Goal: Task Accomplishment & Management: Use online tool/utility

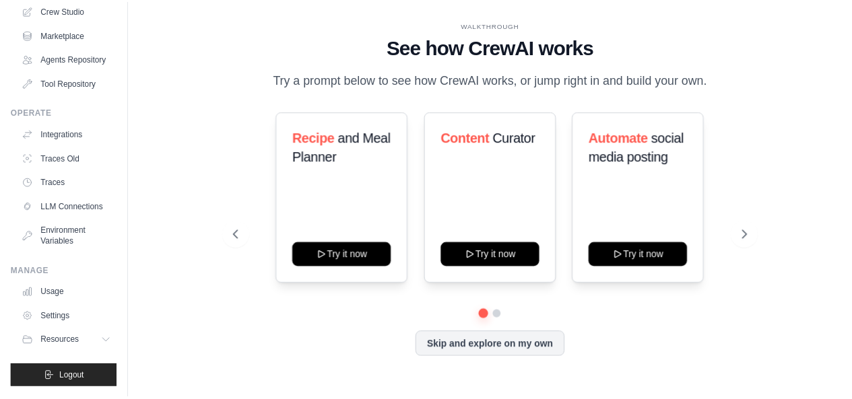
scroll to position [119, 0]
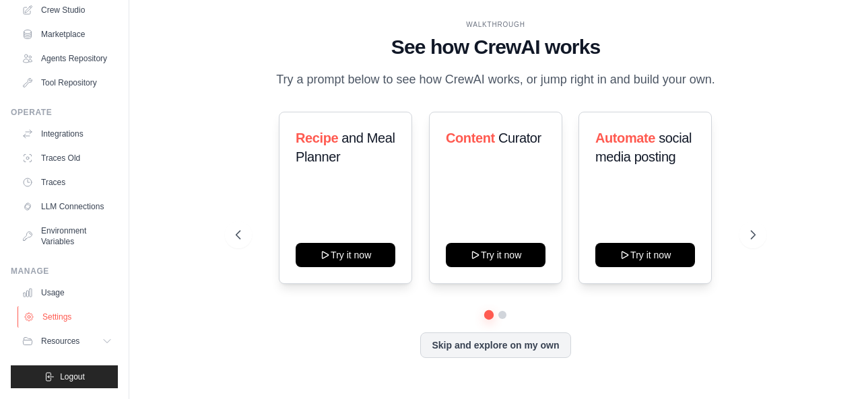
click at [43, 315] on link "Settings" at bounding box center [69, 317] width 102 height 22
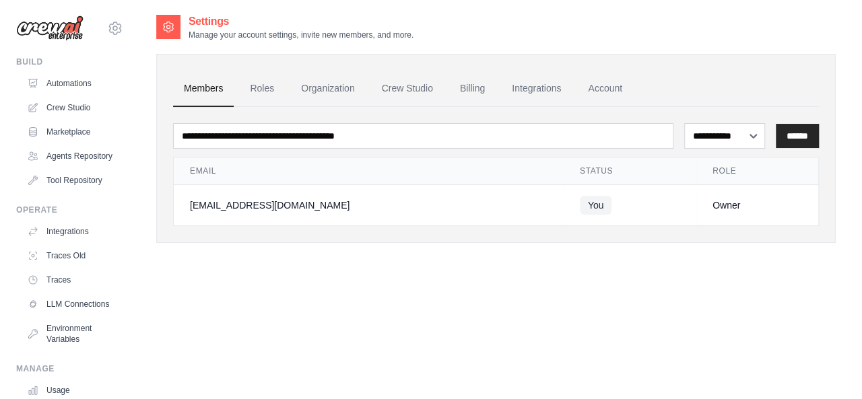
scroll to position [59, 0]
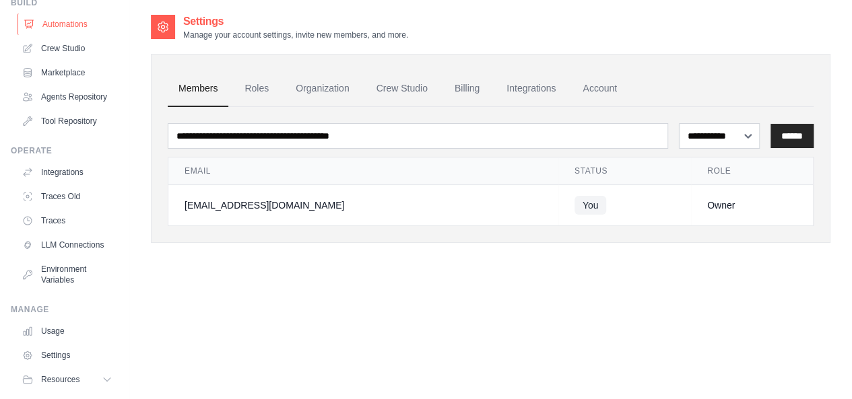
click at [73, 20] on link "Automations" at bounding box center [69, 24] width 102 height 22
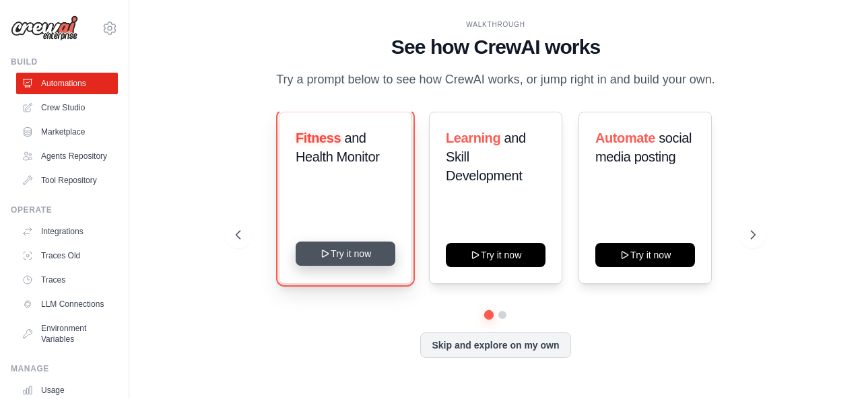
click at [352, 251] on button "Try it now" at bounding box center [346, 254] width 100 height 24
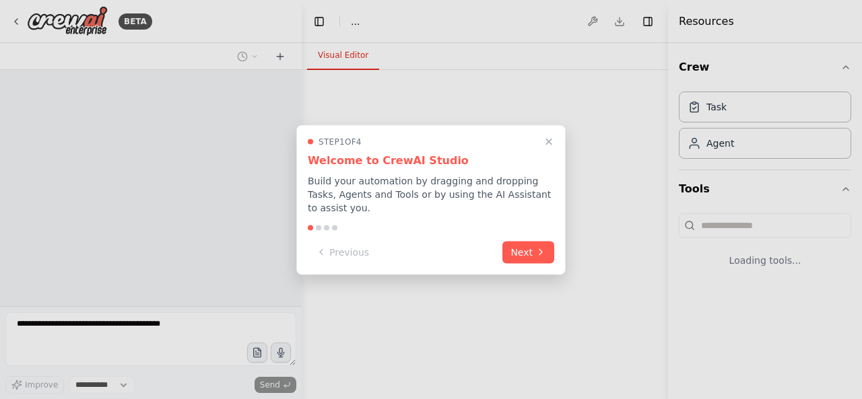
select select "****"
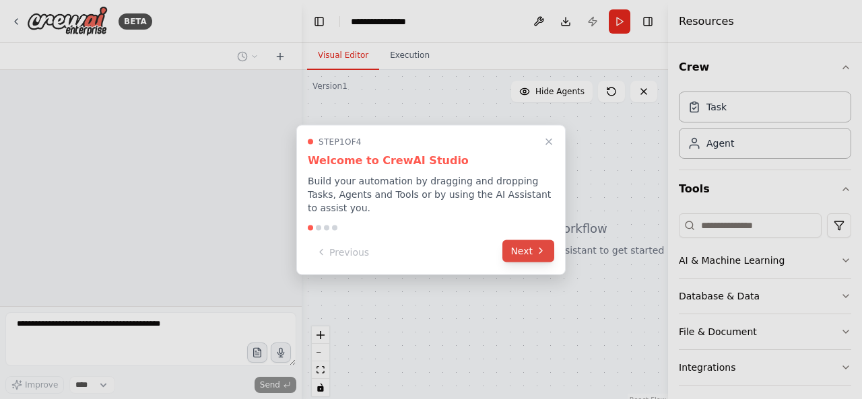
click at [533, 245] on button "Next" at bounding box center [529, 251] width 52 height 22
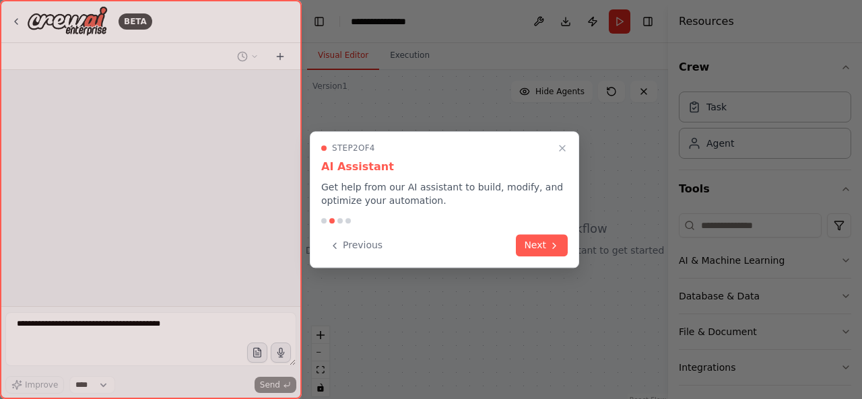
click at [533, 245] on button "Next" at bounding box center [542, 245] width 52 height 22
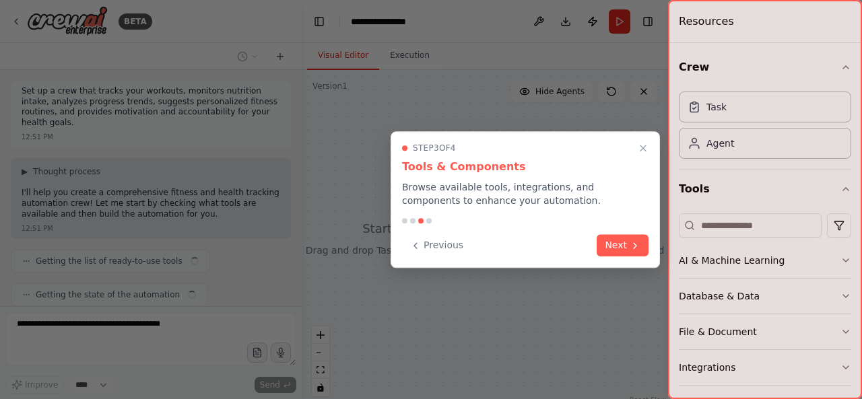
scroll to position [32, 0]
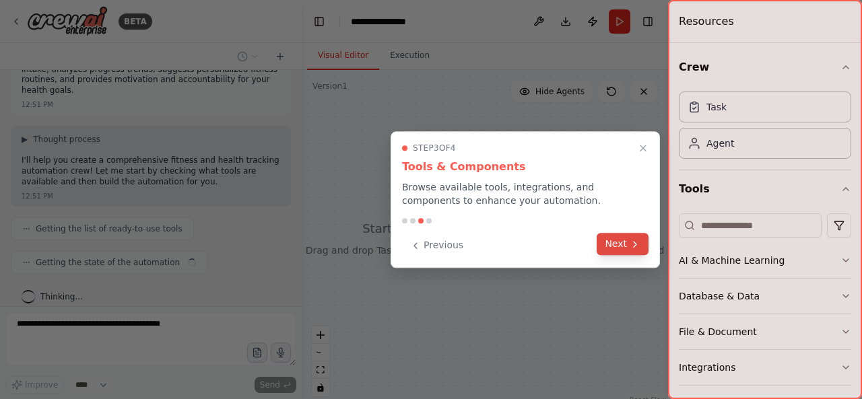
click at [614, 245] on button "Next" at bounding box center [623, 244] width 52 height 22
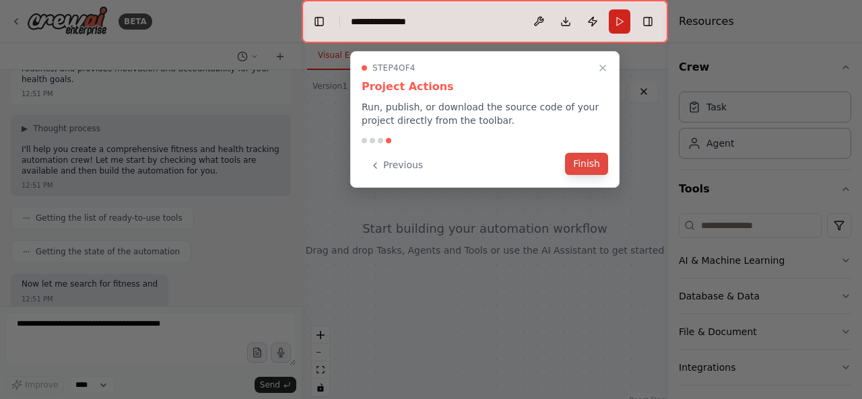
click at [579, 164] on button "Finish" at bounding box center [586, 164] width 43 height 22
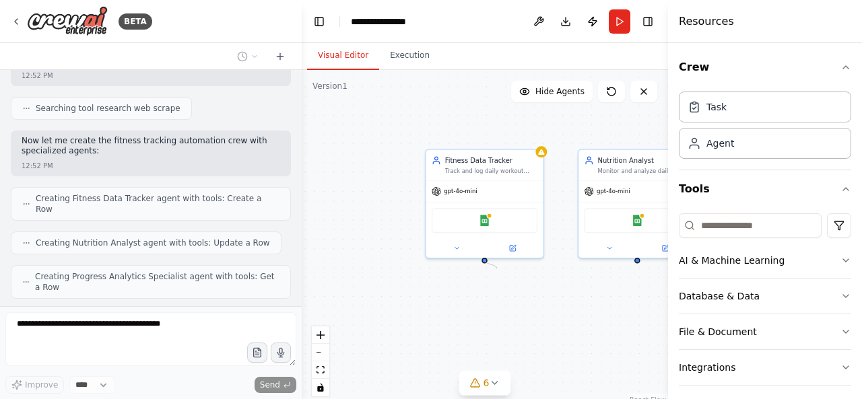
scroll to position [503, 0]
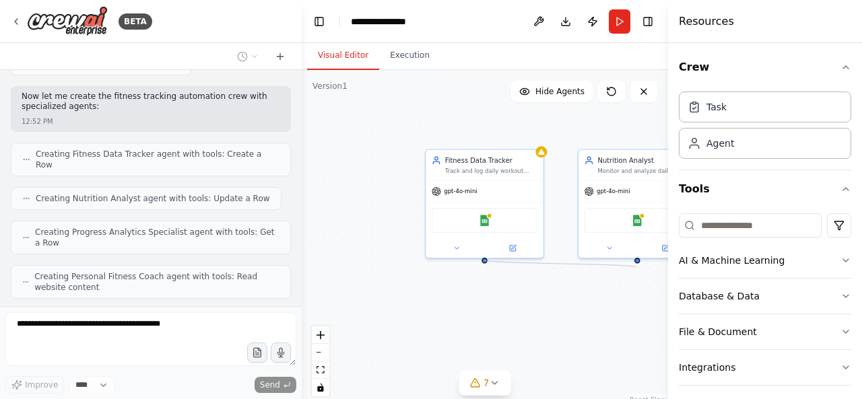
drag, startPoint x: 483, startPoint y: 261, endPoint x: 637, endPoint y: 267, distance: 153.7
click at [637, 267] on div "Fitness Data Tracker Track and log daily workout sessions, exercise routines, a…" at bounding box center [485, 238] width 366 height 337
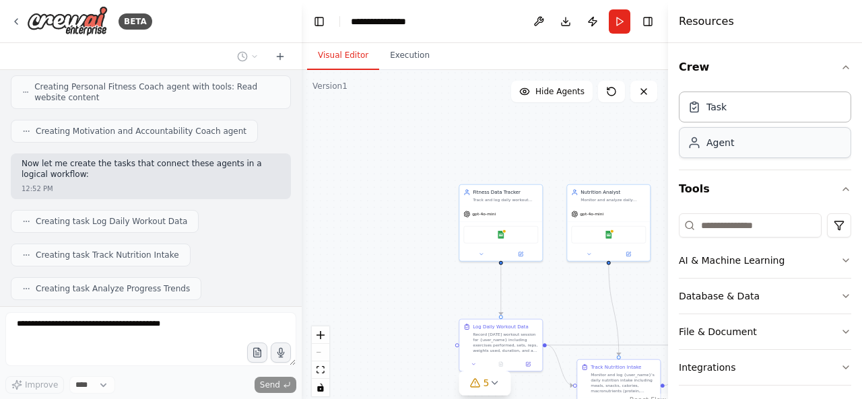
scroll to position [725, 0]
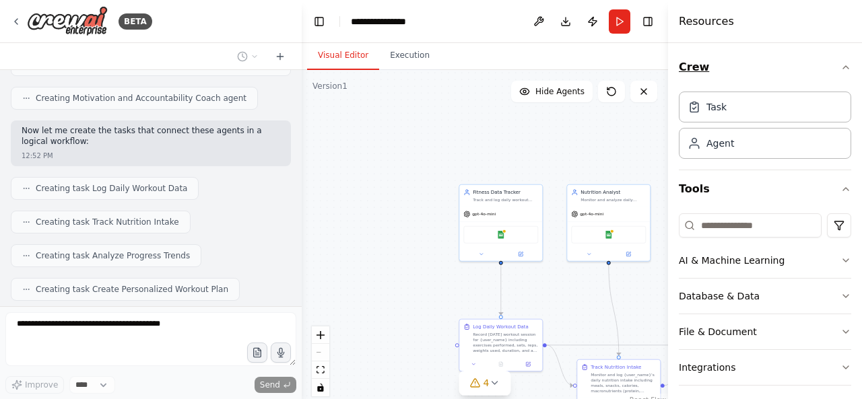
click at [841, 67] on icon "button" at bounding box center [846, 67] width 11 height 11
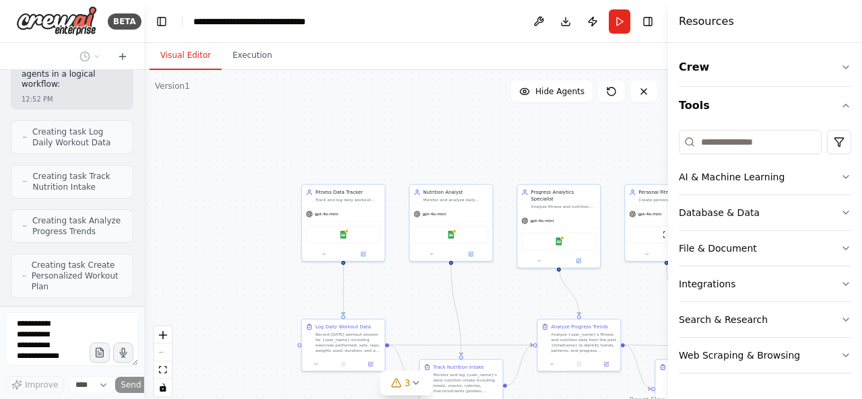
scroll to position [1382, 0]
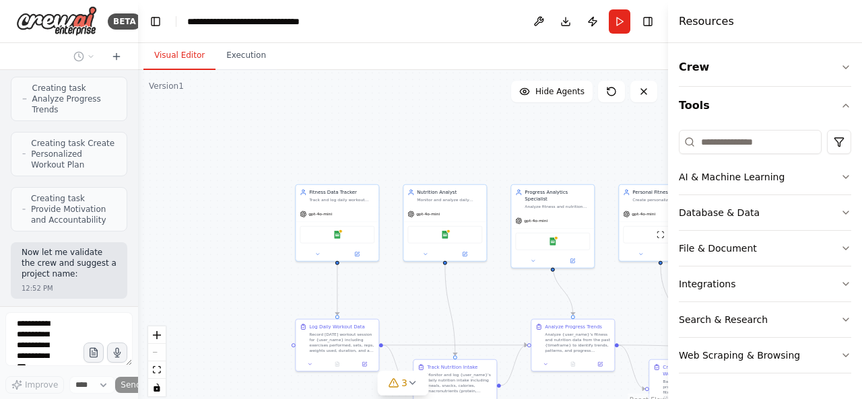
drag, startPoint x: 300, startPoint y: 150, endPoint x: 77, endPoint y: 143, distance: 223.7
click at [77, 143] on div "BETA Set up a crew that tracks your workouts, monitors nutrition intake, analyz…" at bounding box center [69, 199] width 138 height 399
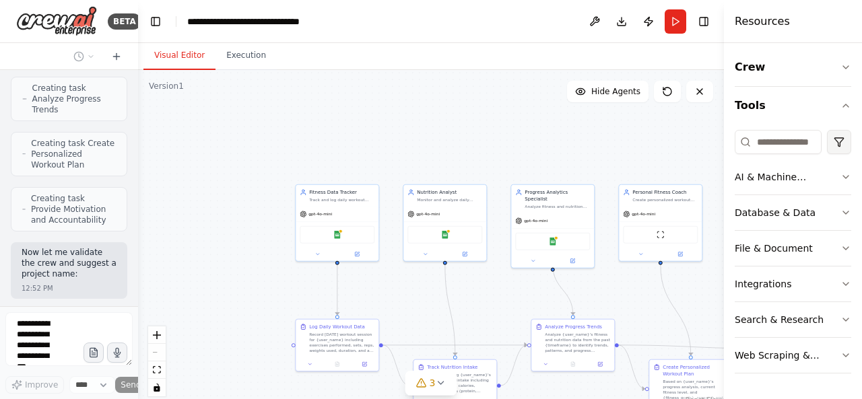
drag, startPoint x: 670, startPoint y: 139, endPoint x: 832, endPoint y: 141, distance: 161.7
click at [832, 141] on div "Resources Crew Tools AI & Machine Learning Database & Data File & Document Inte…" at bounding box center [793, 199] width 138 height 399
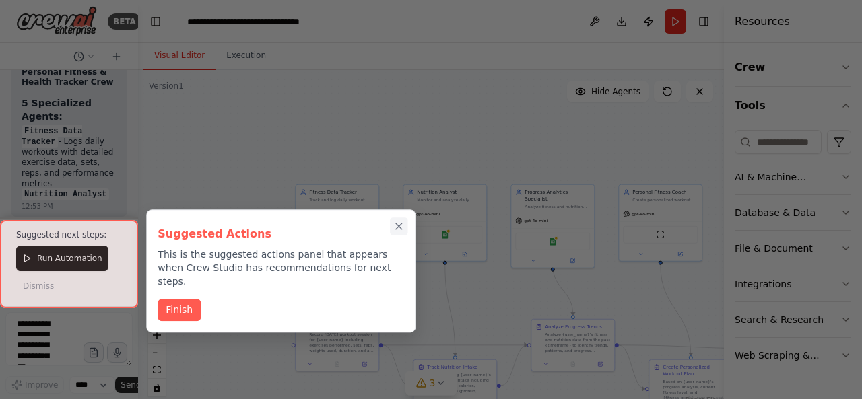
click at [401, 227] on icon "Close walkthrough" at bounding box center [399, 227] width 12 height 12
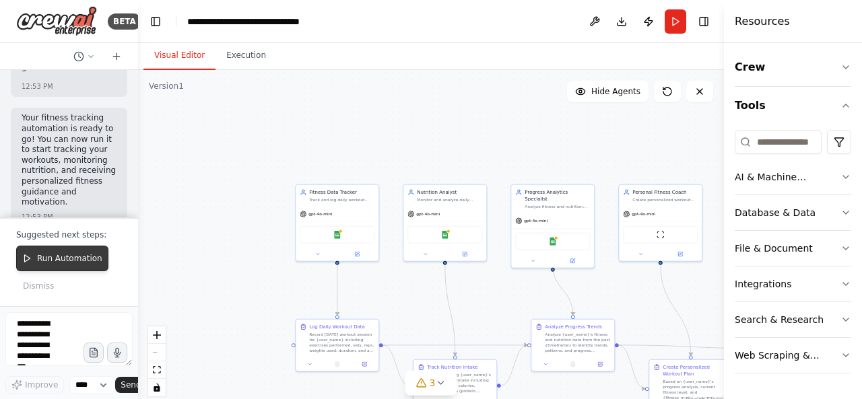
click at [64, 264] on span "Run Automation" at bounding box center [69, 258] width 65 height 11
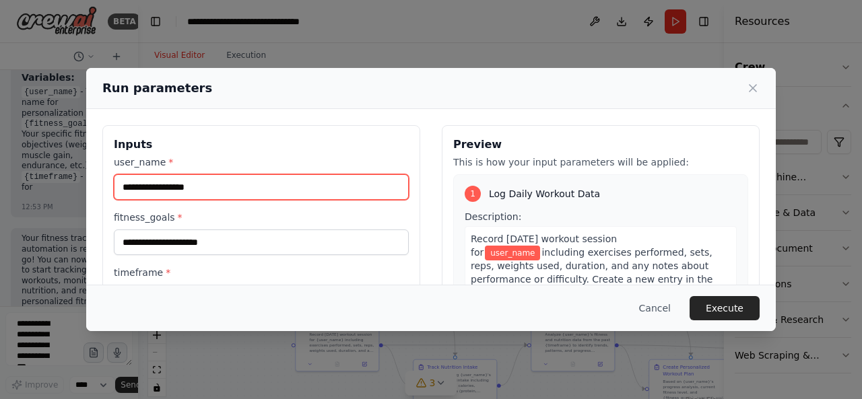
click at [193, 189] on input "user_name *" at bounding box center [261, 187] width 295 height 26
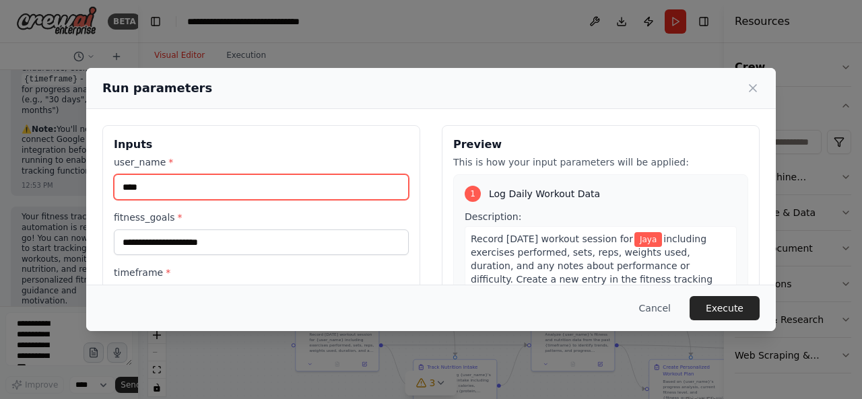
type input "****"
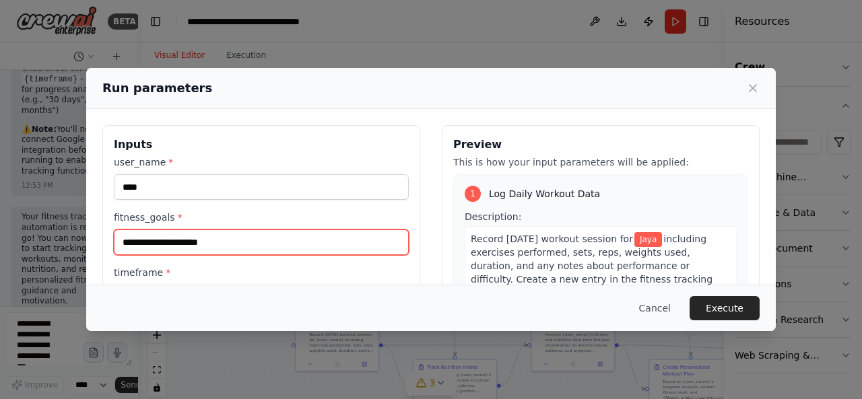
click at [197, 239] on input "fitness_goals *" at bounding box center [261, 243] width 295 height 26
type input "*"
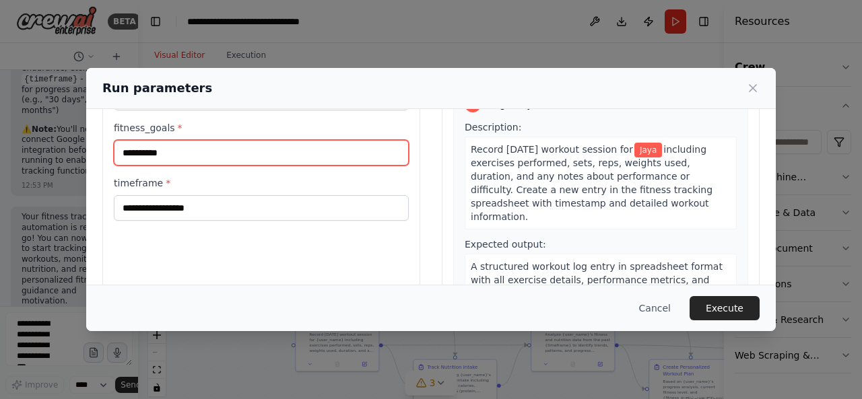
scroll to position [101, 0]
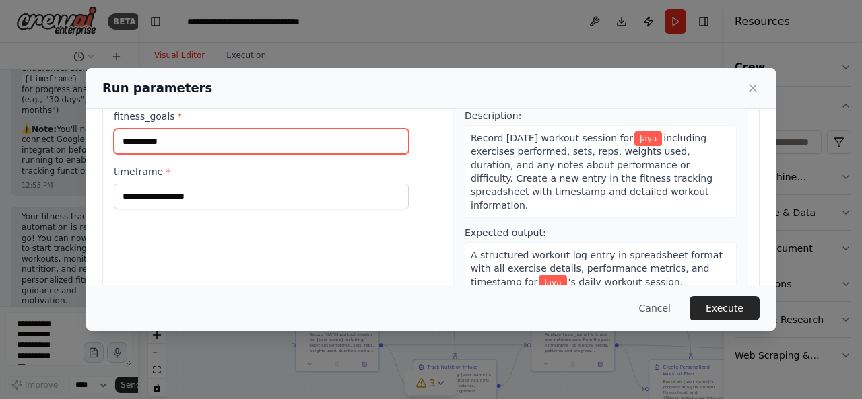
type input "**********"
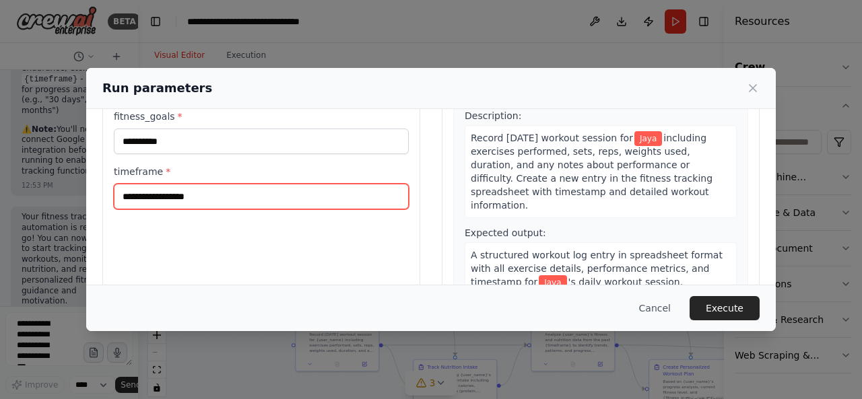
click at [223, 191] on input "timeframe *" at bounding box center [261, 197] width 295 height 26
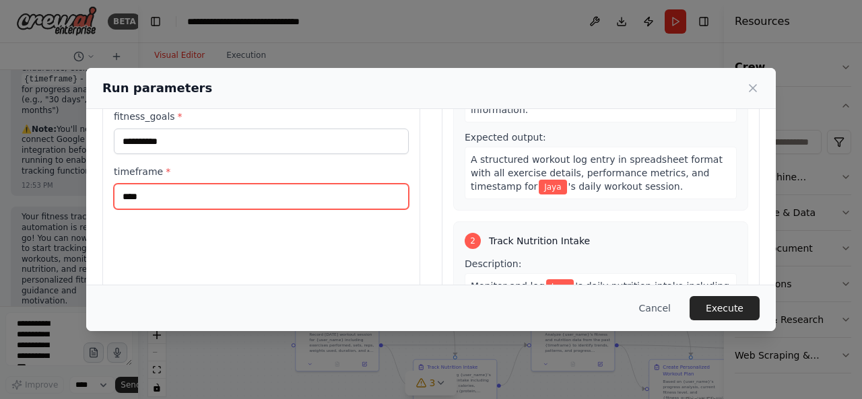
scroll to position [96, 0]
type input "****"
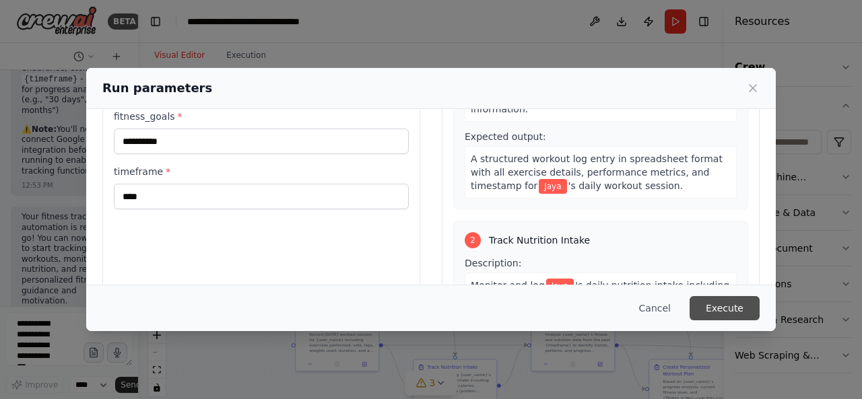
click at [710, 303] on button "Execute" at bounding box center [725, 308] width 70 height 24
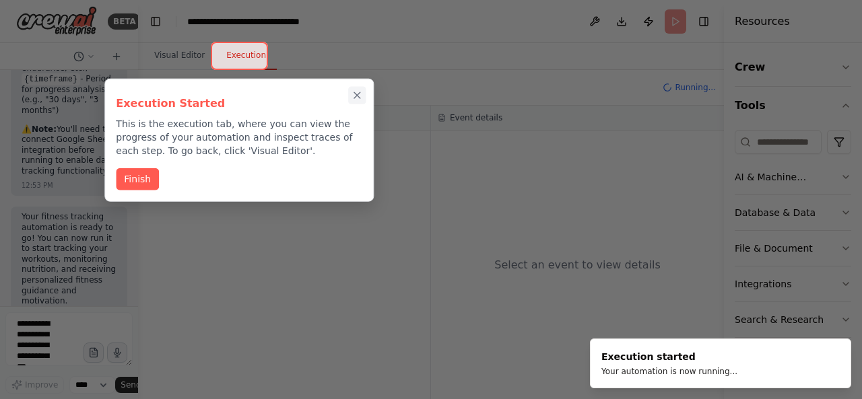
click at [354, 96] on icon "Close walkthrough" at bounding box center [358, 96] width 12 height 12
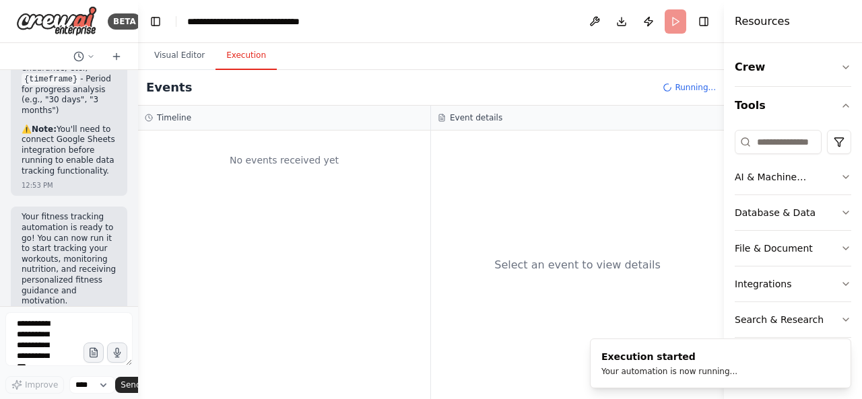
click at [314, 156] on div "No events received yet" at bounding box center [284, 160] width 279 height 46
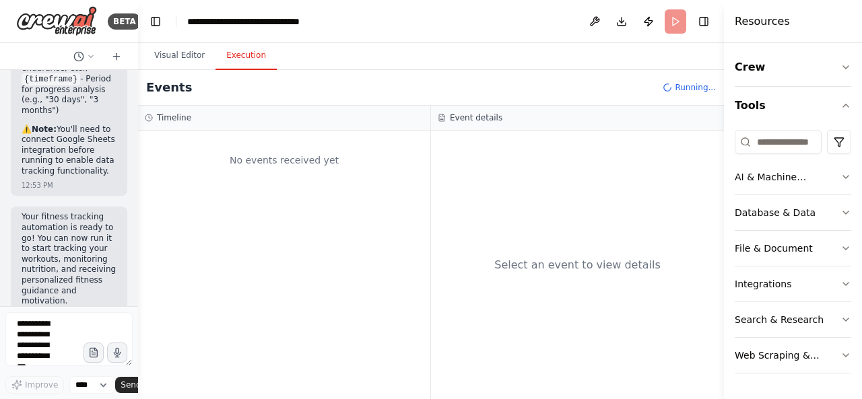
click at [314, 156] on div "No events received yet" at bounding box center [284, 160] width 279 height 46
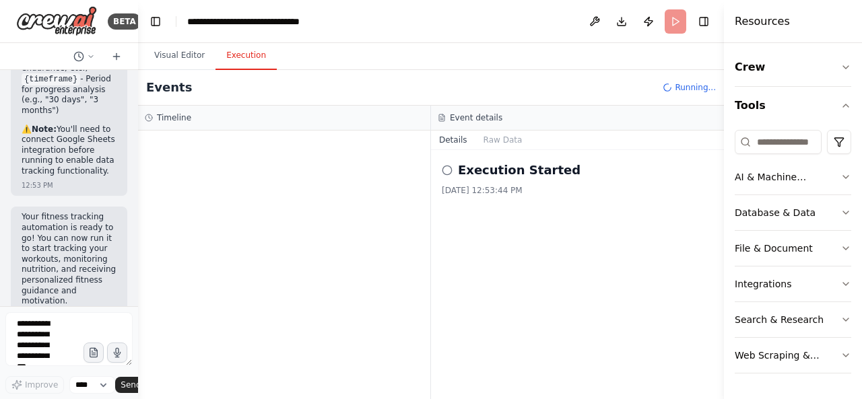
drag, startPoint x: 342, startPoint y: 161, endPoint x: 230, endPoint y: 159, distance: 111.8
click at [302, 207] on div at bounding box center [284, 265] width 292 height 269
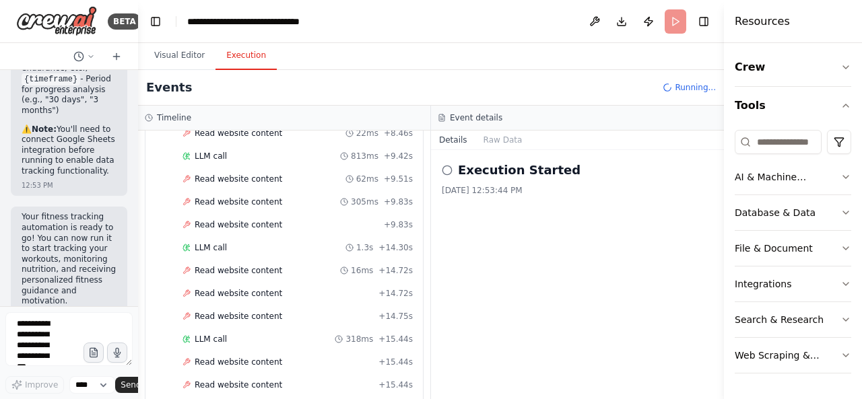
scroll to position [1005, 0]
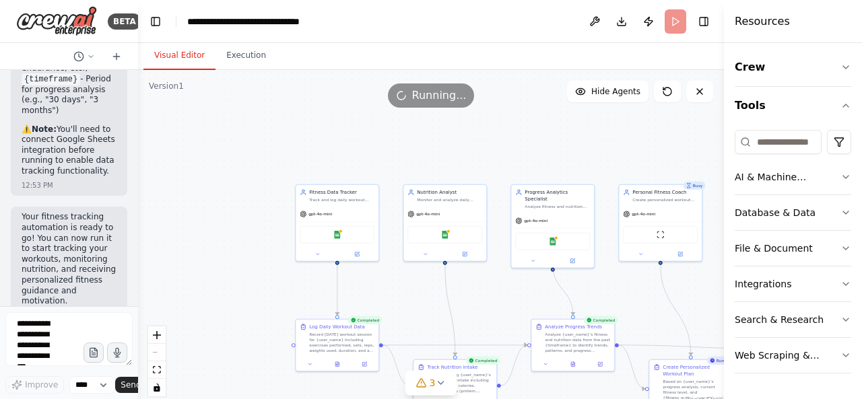
click at [185, 60] on button "Visual Editor" at bounding box center [179, 56] width 72 height 28
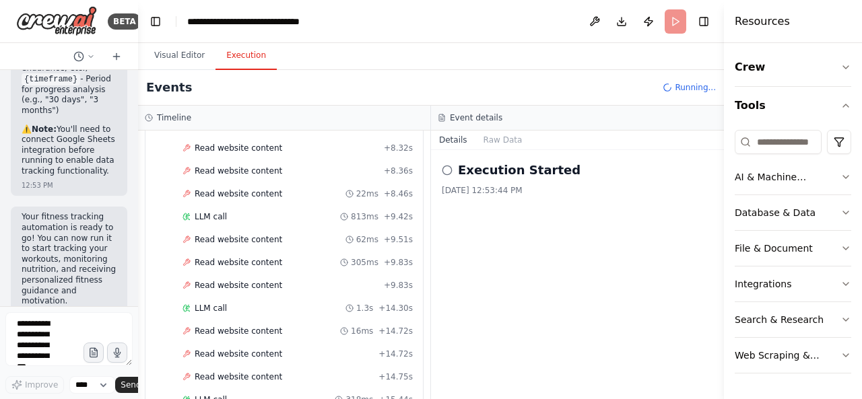
click at [230, 53] on button "Execution" at bounding box center [246, 56] width 61 height 28
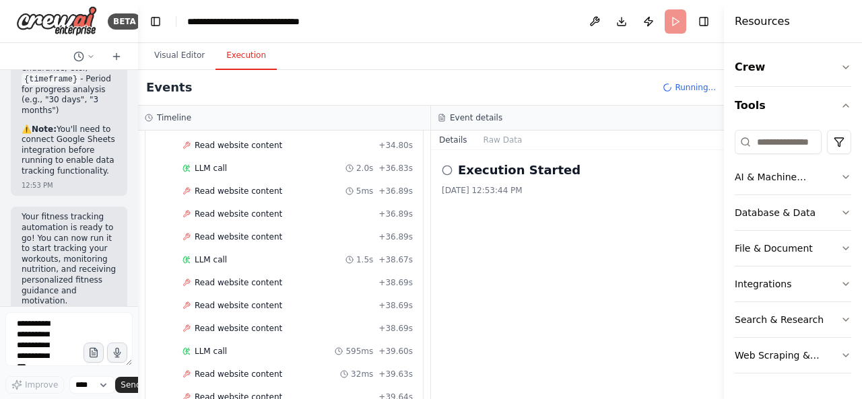
scroll to position [2541, 0]
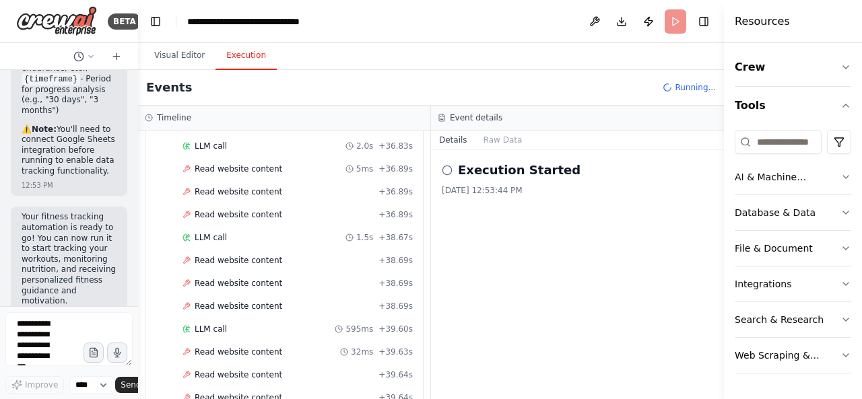
click at [448, 168] on icon at bounding box center [447, 170] width 11 height 11
